Goal: Find contact information: Obtain details needed to contact an individual or organization

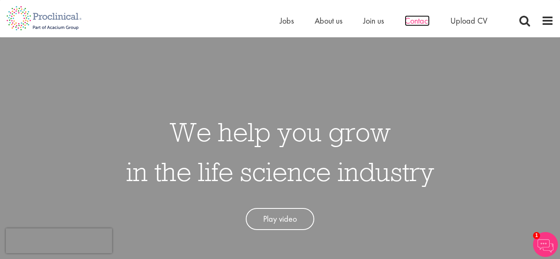
click at [421, 18] on span "Contact" at bounding box center [416, 20] width 25 height 11
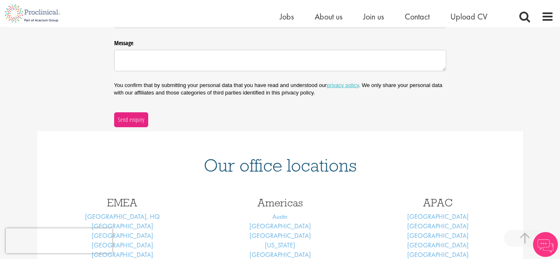
scroll to position [392, 0]
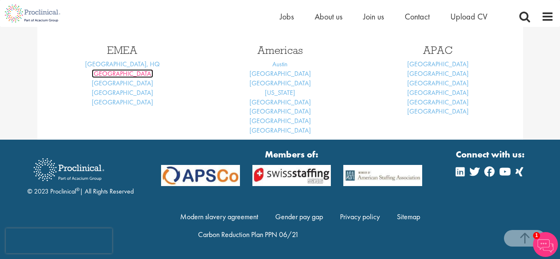
click at [126, 75] on link "Basel" at bounding box center [122, 73] width 61 height 9
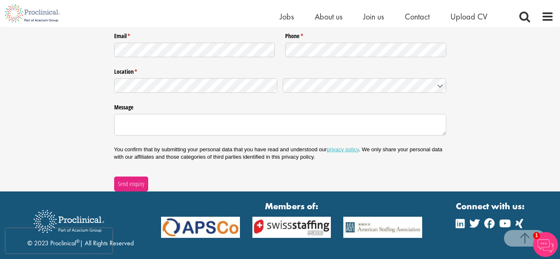
scroll to position [1245, 0]
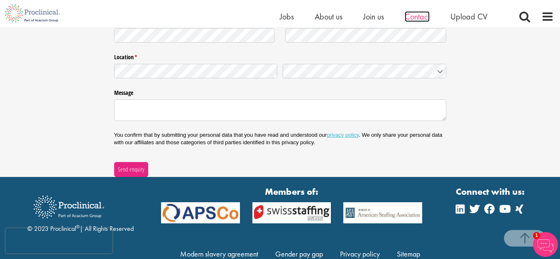
click at [415, 16] on span "Contact" at bounding box center [416, 16] width 25 height 11
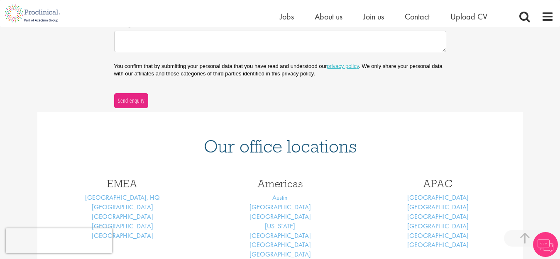
scroll to position [367, 0]
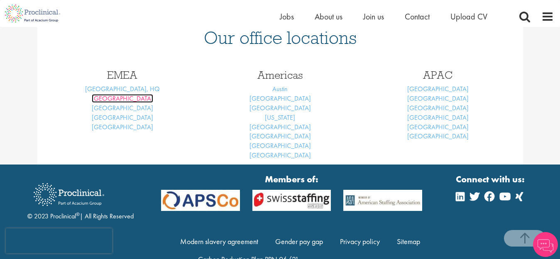
click at [122, 98] on link "Basel" at bounding box center [122, 98] width 61 height 9
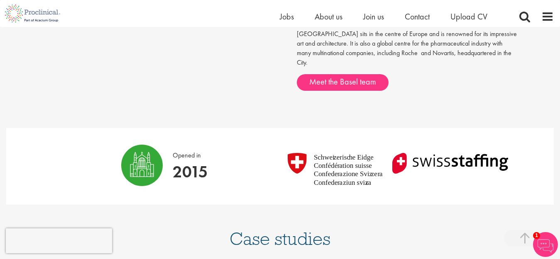
scroll to position [415, 0]
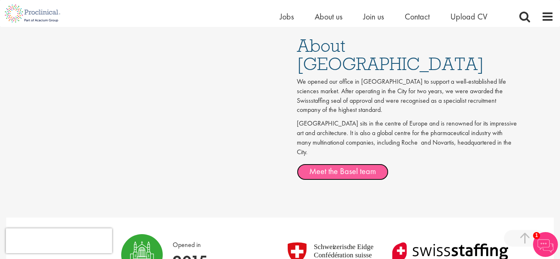
click at [345, 164] on link "Meet the Basel team" at bounding box center [343, 172] width 92 height 17
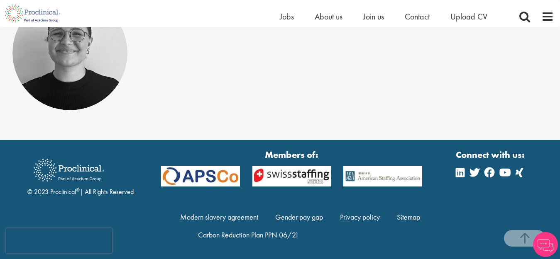
scroll to position [402, 0]
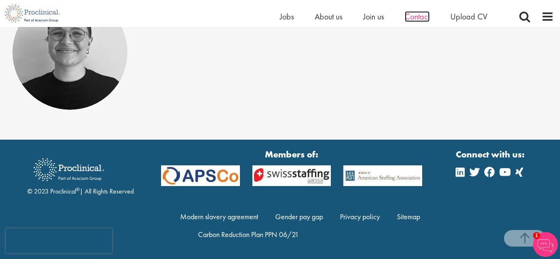
click at [412, 18] on span "Contact" at bounding box center [416, 16] width 25 height 11
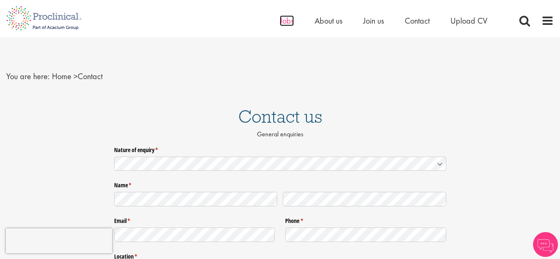
click at [286, 21] on span "Jobs" at bounding box center [287, 20] width 14 height 11
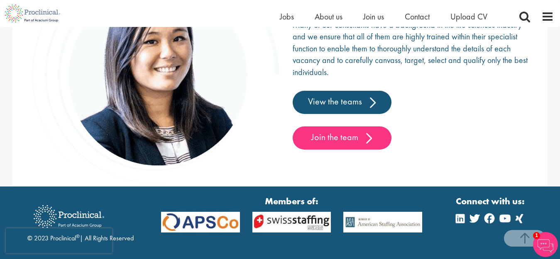
scroll to position [1333, 0]
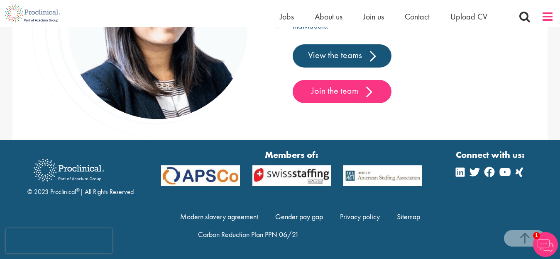
click at [544, 14] on span at bounding box center [547, 16] width 12 height 12
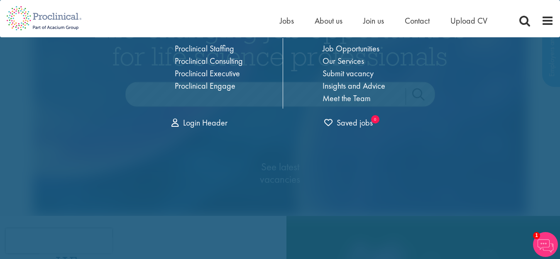
scroll to position [0, 0]
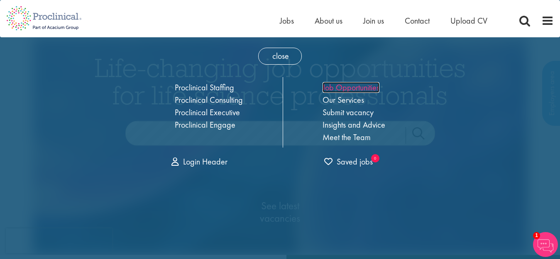
click at [360, 84] on link "Job Opportunities" at bounding box center [350, 87] width 57 height 11
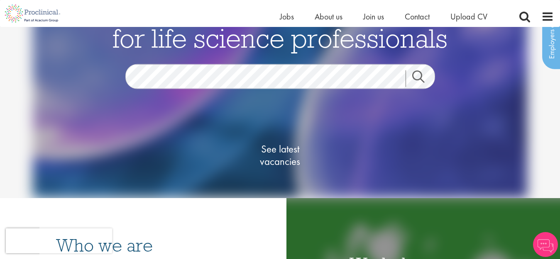
scroll to position [249, 0]
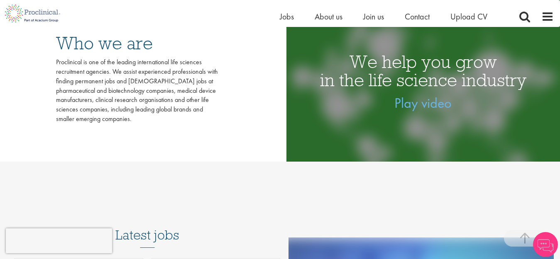
click at [431, 17] on ul "Home Jobs About us Join us Contact Upload CV" at bounding box center [394, 16] width 228 height 12
click at [420, 18] on span "Contact" at bounding box center [416, 16] width 25 height 11
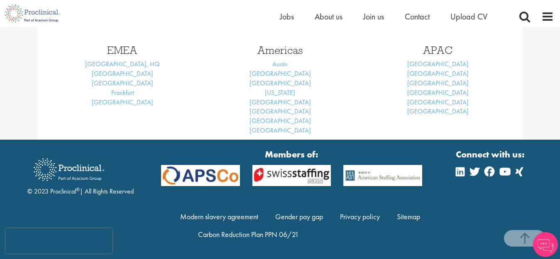
scroll to position [392, 0]
click at [121, 75] on link "[GEOGRAPHIC_DATA]" at bounding box center [122, 73] width 61 height 9
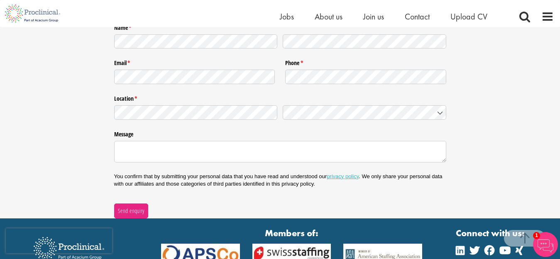
scroll to position [1245, 0]
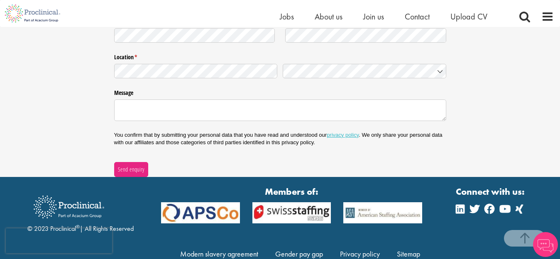
scroll to position [1245, 0]
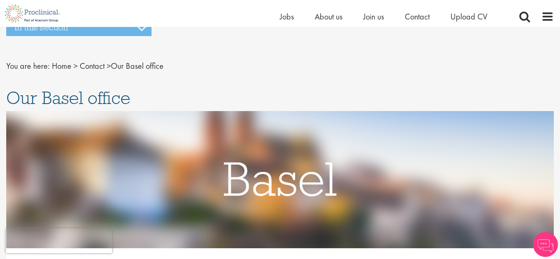
scroll to position [415, 0]
